Goal: Task Accomplishment & Management: Use online tool/utility

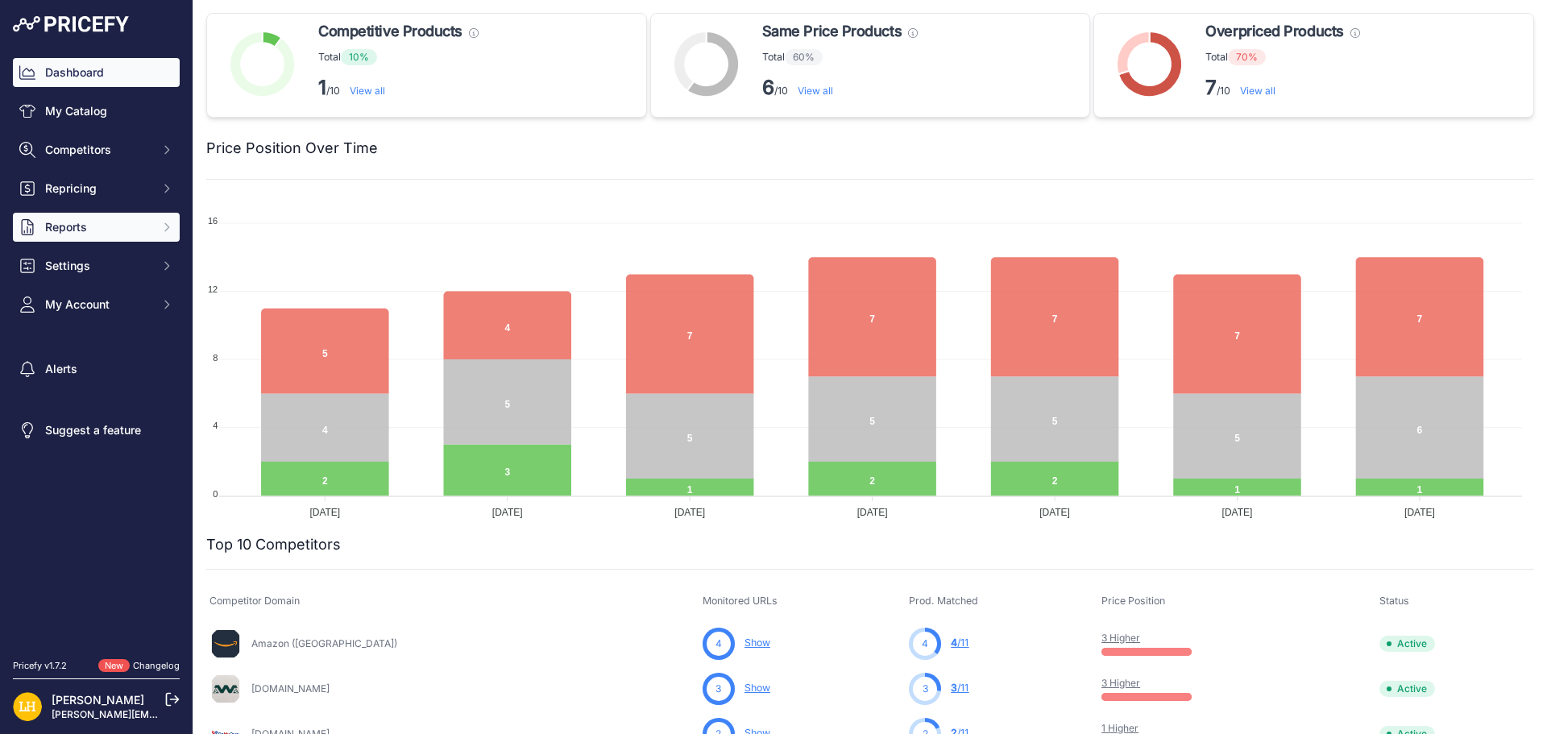
click at [111, 228] on span "Reports" at bounding box center [98, 227] width 106 height 16
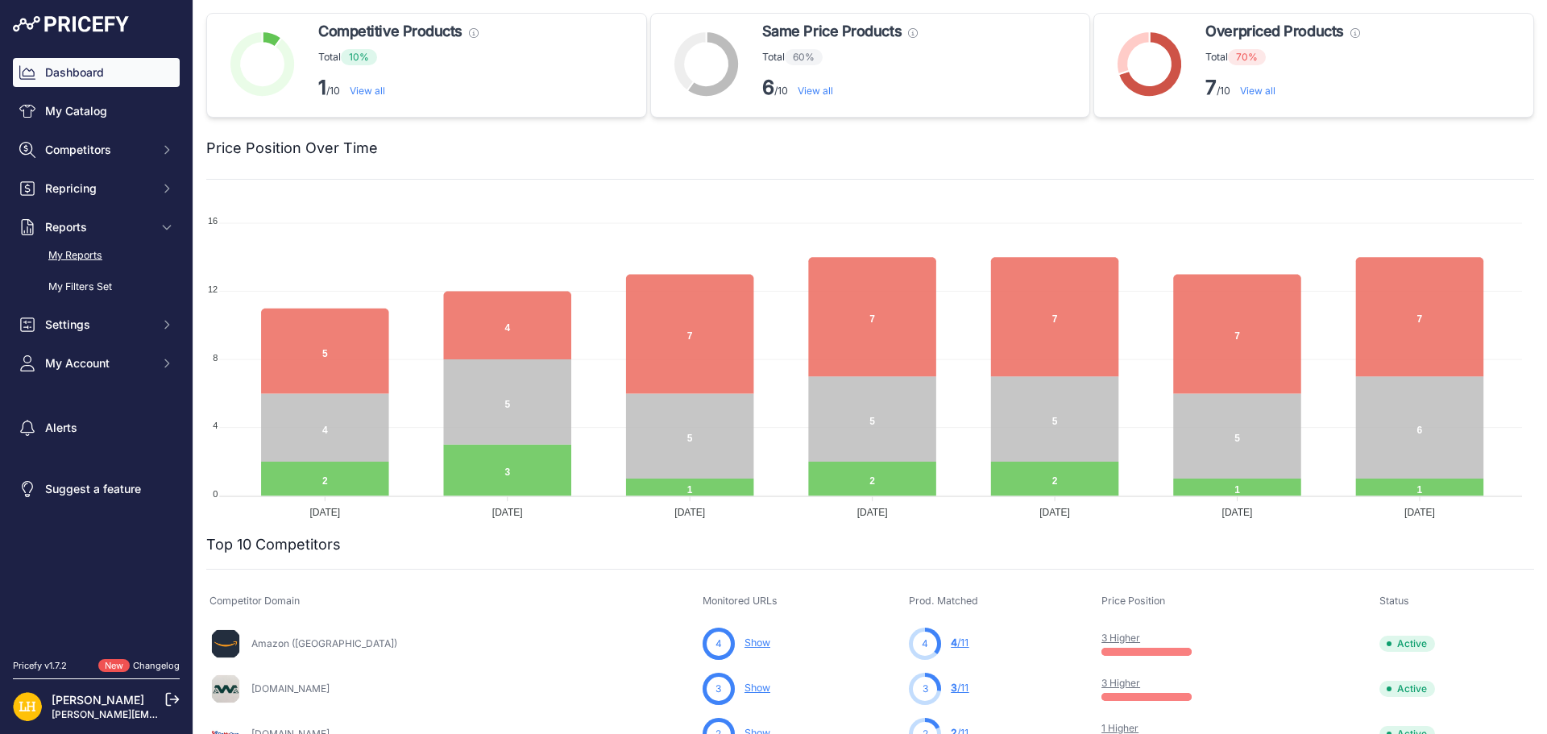
click at [102, 256] on link "My Reports" at bounding box center [96, 256] width 167 height 28
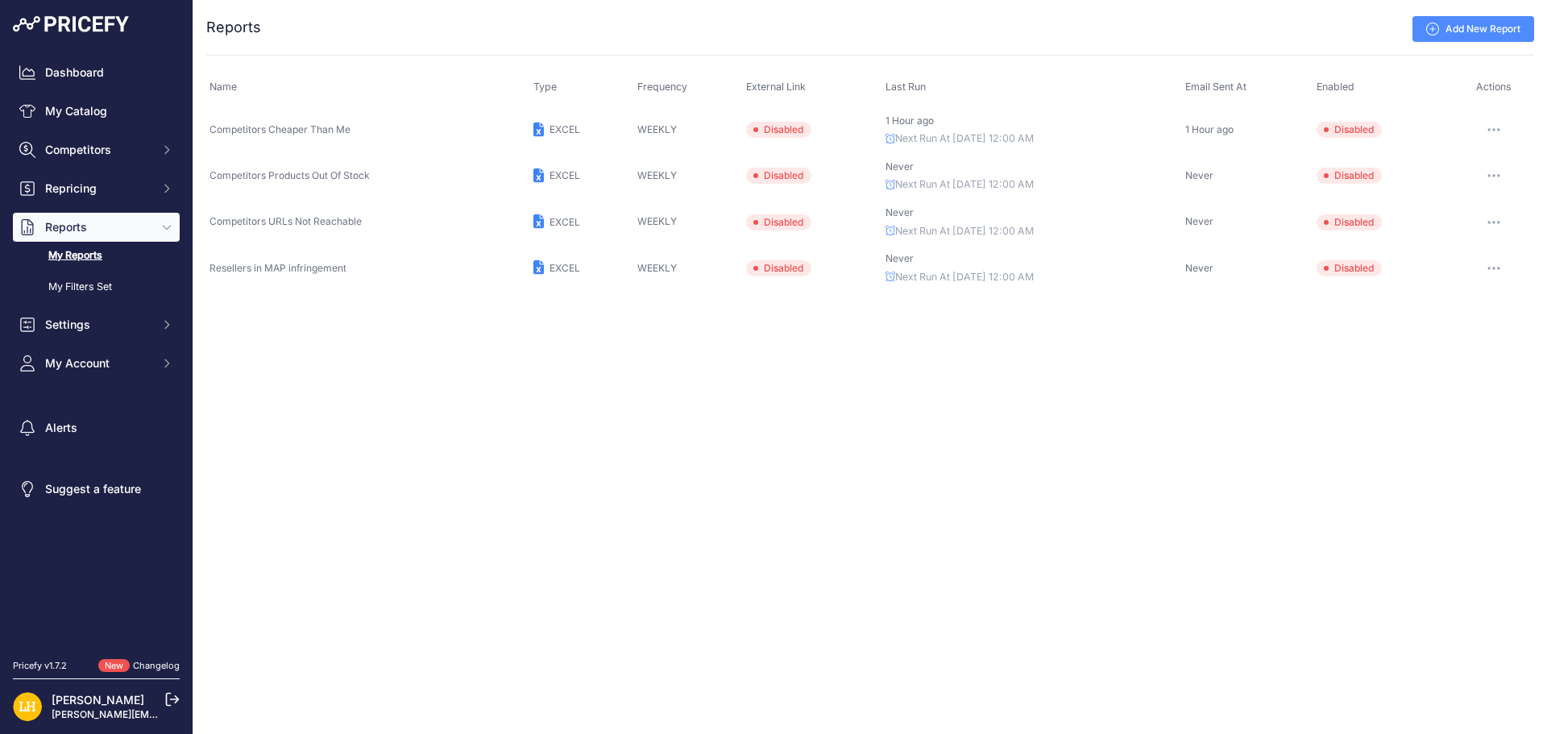
click at [1493, 125] on button "button" at bounding box center [1494, 129] width 32 height 23
click at [1493, 189] on button "Send report now" at bounding box center [1479, 189] width 103 height 26
drag, startPoint x: 1017, startPoint y: 392, endPoint x: 1008, endPoint y: 417, distance: 27.3
click at [1017, 391] on div "Close You are not connected to the internet. ..." at bounding box center [870, 367] width 1354 height 734
